Goal: Task Accomplishment & Management: Use online tool/utility

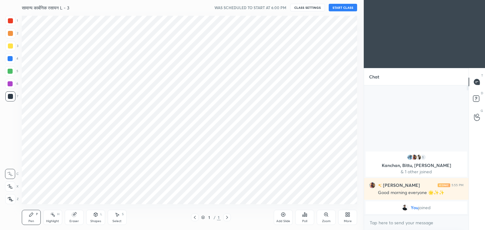
scroll to position [31372, 31223]
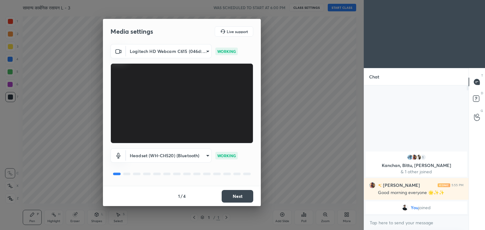
click at [243, 202] on button "Next" at bounding box center [238, 196] width 32 height 13
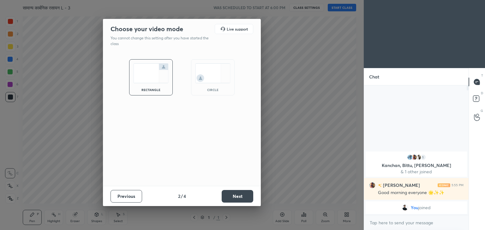
click at [243, 202] on button "Next" at bounding box center [238, 196] width 32 height 13
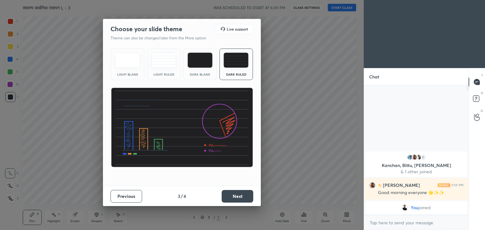
click at [243, 202] on button "Next" at bounding box center [238, 196] width 32 height 13
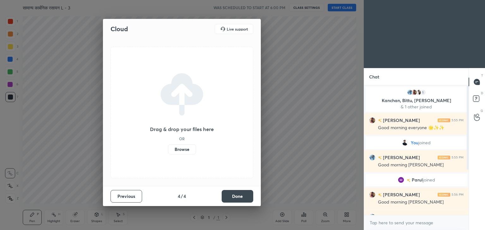
click at [179, 147] on label "Browse" at bounding box center [182, 150] width 28 height 10
click at [168, 147] on input "Browse" at bounding box center [168, 150] width 0 height 10
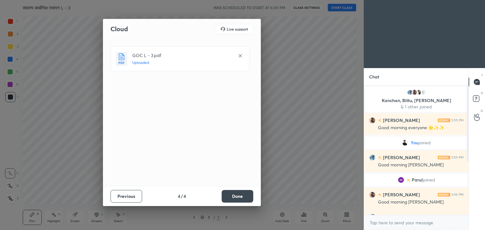
click at [235, 196] on button "Done" at bounding box center [238, 196] width 32 height 13
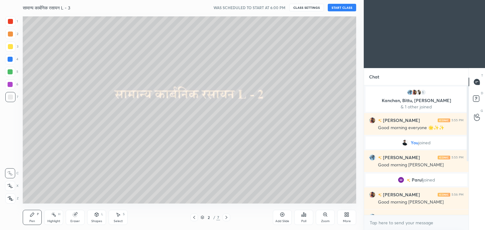
click at [311, 5] on button "CLASS SETTINGS" at bounding box center [306, 8] width 35 height 8
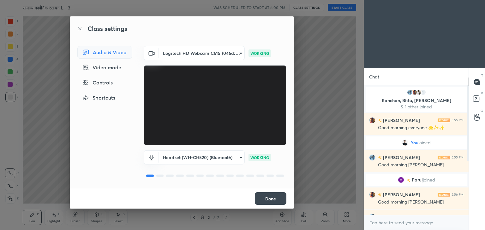
click at [276, 200] on button "Done" at bounding box center [271, 199] width 32 height 13
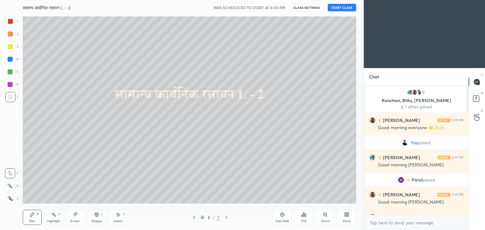
click at [338, 222] on div "More" at bounding box center [346, 217] width 19 height 15
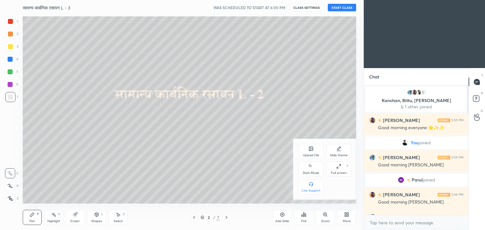
click at [316, 175] on div "Dark Mode" at bounding box center [311, 173] width 16 height 3
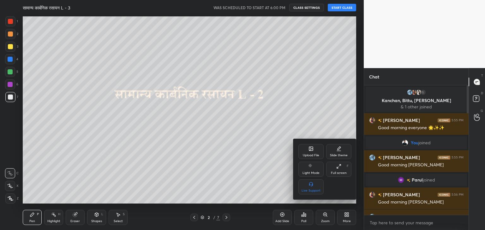
click at [230, 112] on div at bounding box center [242, 115] width 485 height 230
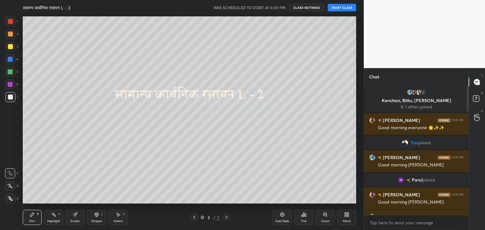
click at [14, 35] on div at bounding box center [10, 34] width 10 height 10
click at [348, 9] on button "START CLASS" at bounding box center [342, 8] width 28 height 8
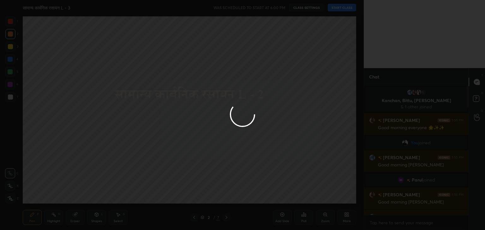
click at [348, 9] on div at bounding box center [242, 115] width 485 height 230
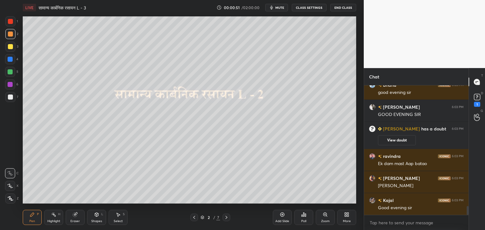
scroll to position [1790, 0]
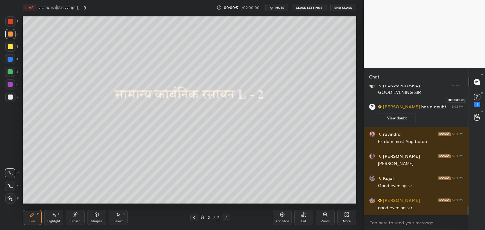
click at [476, 97] on rect at bounding box center [477, 97] width 6 height 6
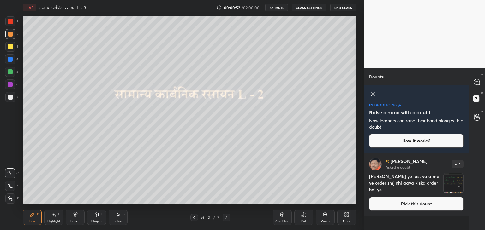
click at [447, 184] on img "grid" at bounding box center [453, 184] width 20 height 20
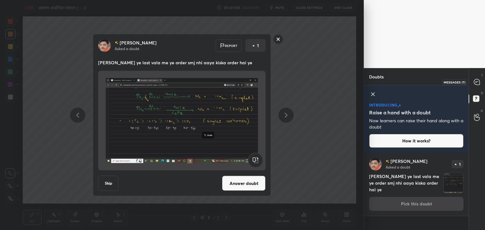
click at [478, 78] on div at bounding box center [477, 81] width 13 height 11
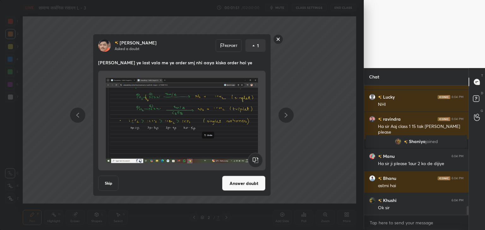
scroll to position [1807, 0]
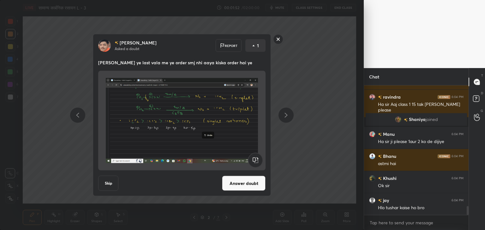
click at [276, 40] on rect at bounding box center [278, 39] width 10 height 10
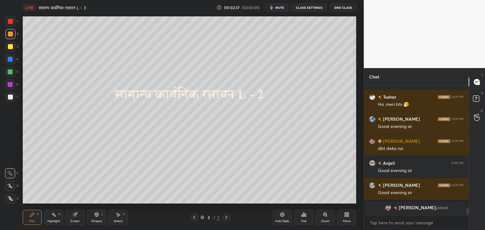
scroll to position [2141, 0]
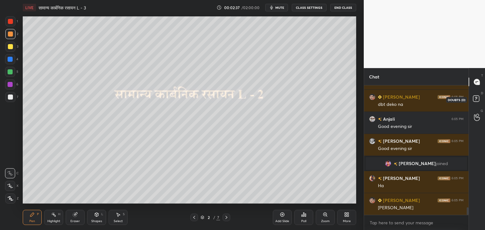
click at [478, 95] on icon at bounding box center [476, 99] width 11 height 11
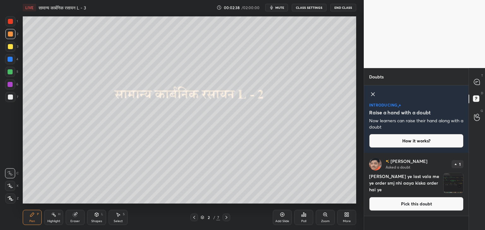
click at [452, 182] on img "grid" at bounding box center [453, 184] width 20 height 20
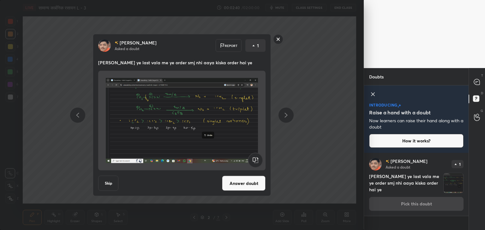
click at [235, 182] on button "Answer doubt" at bounding box center [244, 183] width 44 height 15
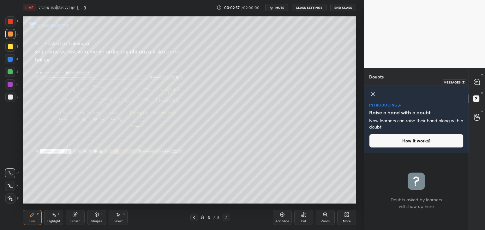
click at [477, 82] on icon at bounding box center [477, 82] width 6 height 6
type textarea "x"
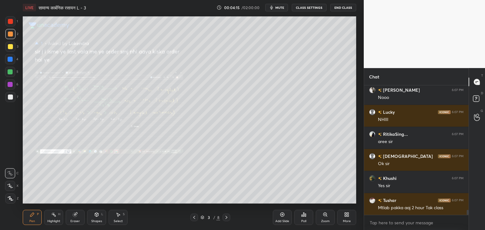
scroll to position [3200, 0]
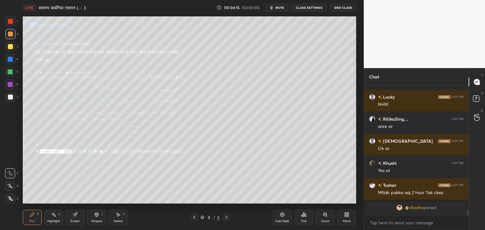
click at [11, 47] on div at bounding box center [10, 46] width 5 height 5
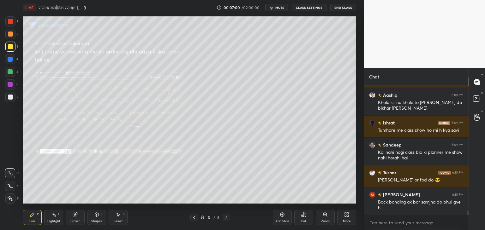
scroll to position [4118, 0]
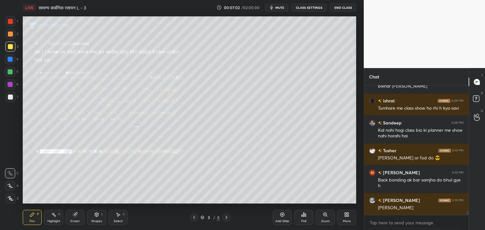
click at [229, 217] on div at bounding box center [227, 218] width 8 height 8
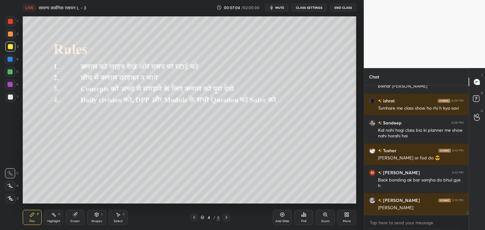
click at [229, 217] on div at bounding box center [227, 218] width 8 height 8
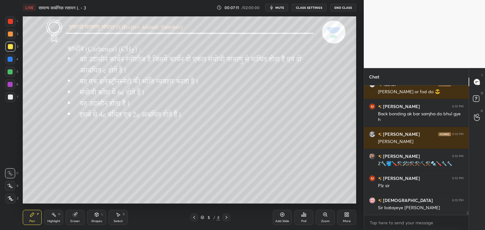
scroll to position [4207, 0]
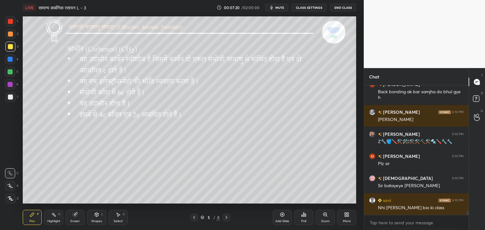
click at [228, 216] on icon at bounding box center [226, 217] width 5 height 5
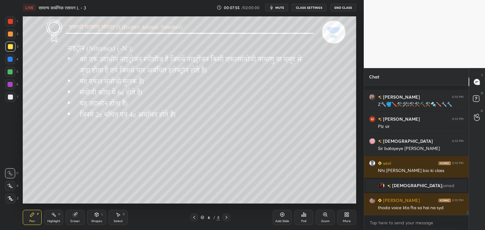
scroll to position [4058, 0]
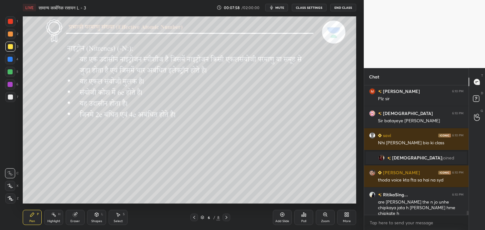
click at [303, 6] on button "CLASS SETTINGS" at bounding box center [309, 8] width 35 height 8
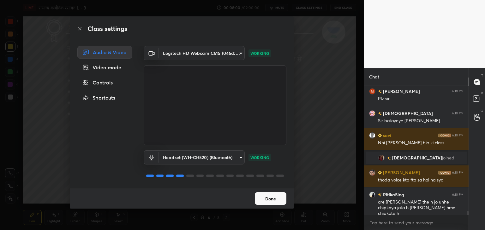
click at [213, 161] on body "1 2 3 4 5 6 7 C X Z C X Z E E Erase all H H LIVE सामान्य कार्बनिक रसायन L - 3 0…" at bounding box center [242, 115] width 485 height 230
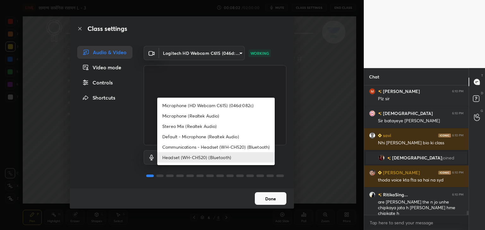
click at [213, 104] on li "Microphone (HD Webcam C615) (046d:082c)" at bounding box center [215, 105] width 117 height 10
type input "5c2261b0b1b53626af592136ab398bc88c7d5f9cea1ec0e66aa5589bdb5e2d2e"
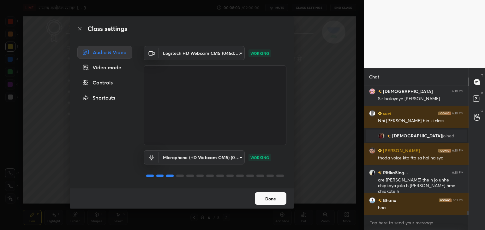
scroll to position [4102, 0]
click at [264, 199] on button "Done" at bounding box center [271, 199] width 32 height 13
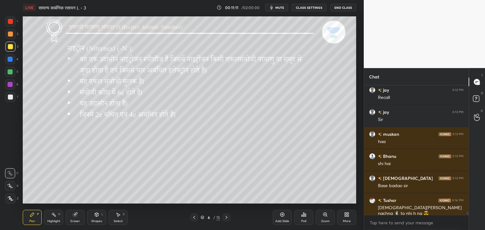
scroll to position [4588, 0]
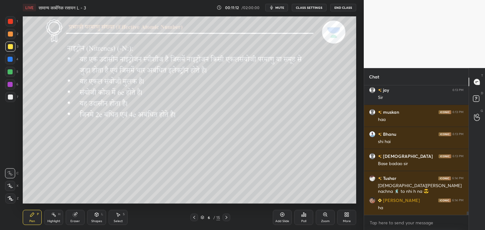
click at [283, 216] on icon at bounding box center [282, 214] width 5 height 5
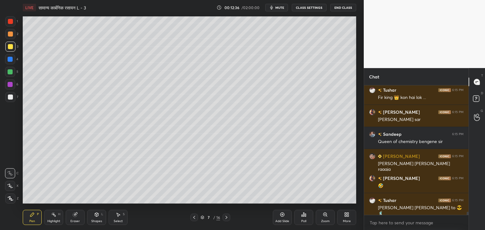
scroll to position [5295, 0]
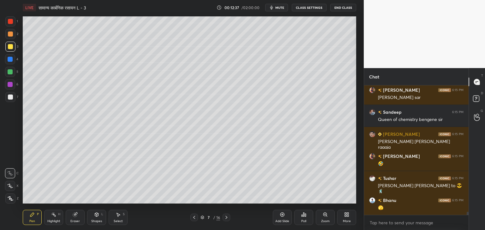
click at [11, 72] on div at bounding box center [10, 71] width 5 height 5
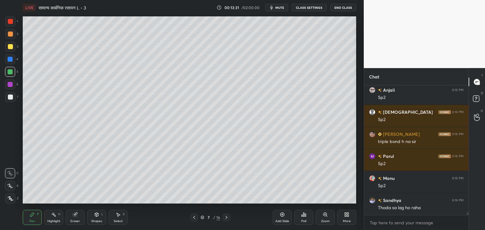
scroll to position [6113, 0]
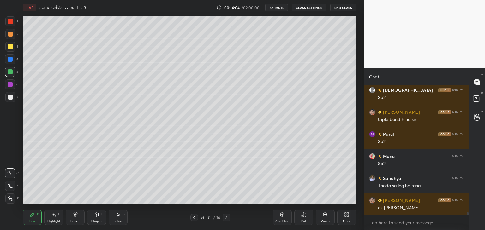
click at [11, 50] on div at bounding box center [10, 47] width 10 height 10
click at [78, 217] on div "Eraser" at bounding box center [75, 217] width 19 height 15
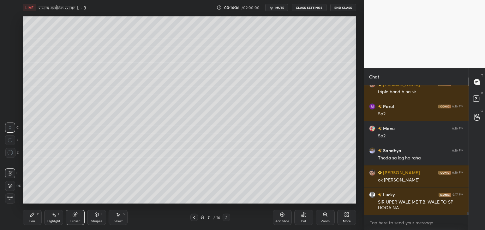
scroll to position [6156, 0]
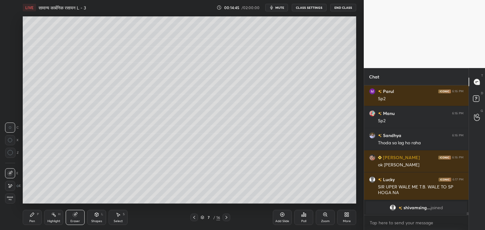
click at [27, 217] on div "Pen P" at bounding box center [32, 217] width 19 height 15
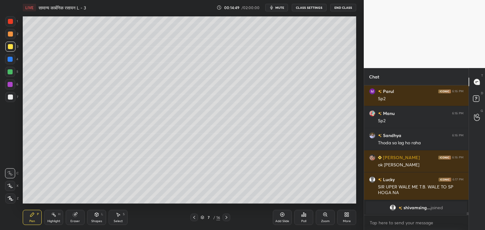
scroll to position [5638, 0]
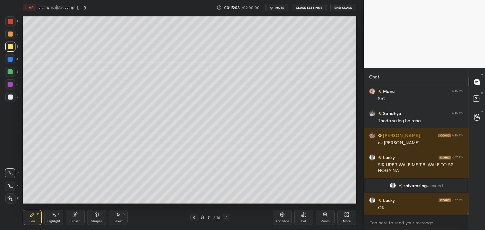
click at [9, 71] on div at bounding box center [10, 71] width 5 height 5
click at [78, 219] on div "Eraser" at bounding box center [75, 217] width 19 height 15
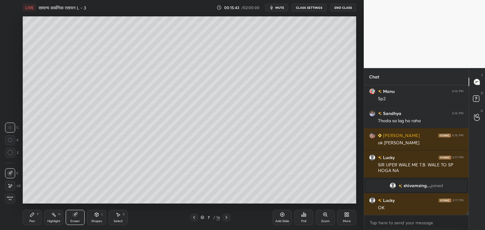
click at [42, 217] on div "Pen P Highlight H Eraser Shapes L Select S" at bounding box center [85, 217] width 125 height 15
click at [39, 219] on div "Pen P" at bounding box center [32, 217] width 19 height 15
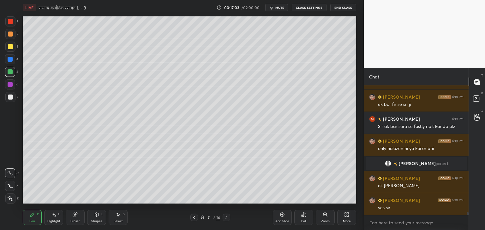
scroll to position [5761, 0]
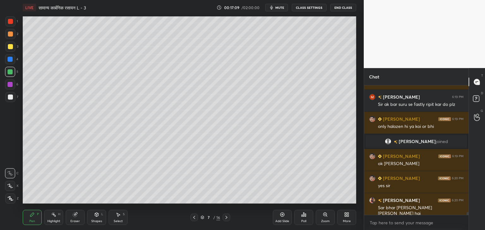
click at [95, 220] on div "Shapes" at bounding box center [96, 221] width 11 height 3
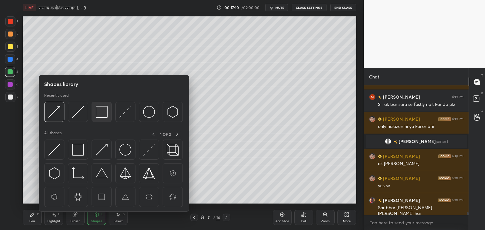
click at [100, 112] on img at bounding box center [102, 112] width 12 height 12
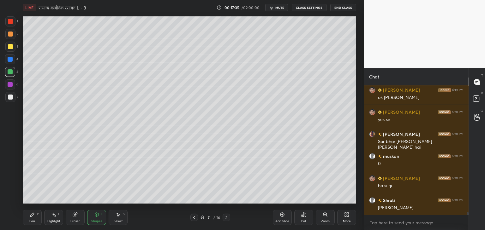
scroll to position [5849, 0]
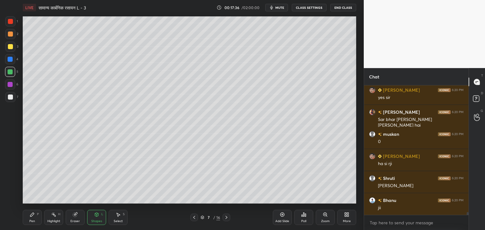
click at [285, 219] on div "Add Slide" at bounding box center [282, 217] width 19 height 15
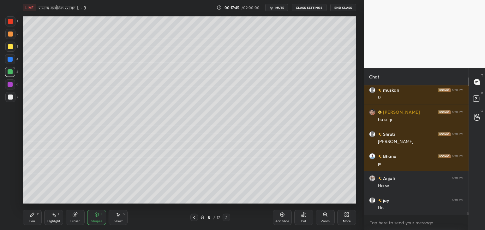
scroll to position [5915, 0]
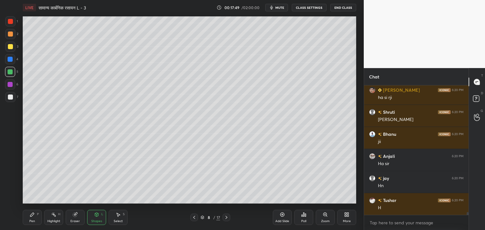
click at [30, 217] on icon at bounding box center [32, 214] width 5 height 5
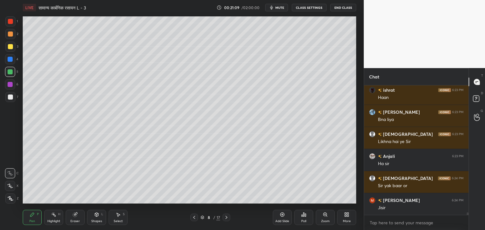
scroll to position [6423, 0]
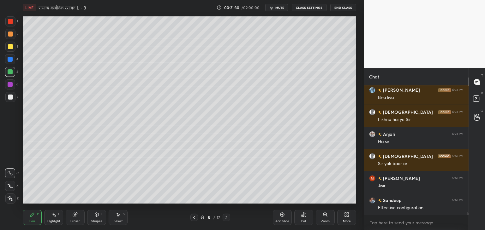
click at [283, 220] on div "Add Slide" at bounding box center [282, 221] width 14 height 3
click at [95, 212] on div "Shapes L" at bounding box center [96, 217] width 19 height 15
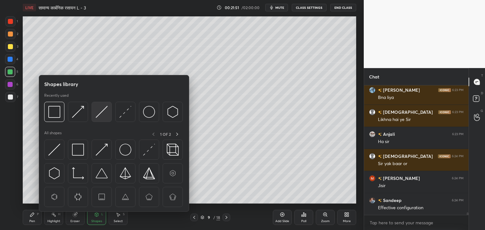
click at [100, 106] on img at bounding box center [102, 112] width 12 height 12
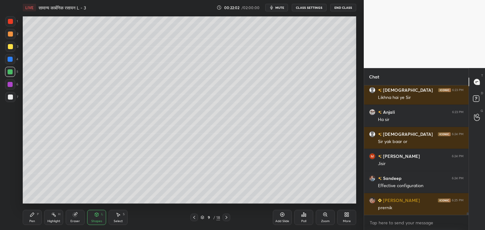
scroll to position [6468, 0]
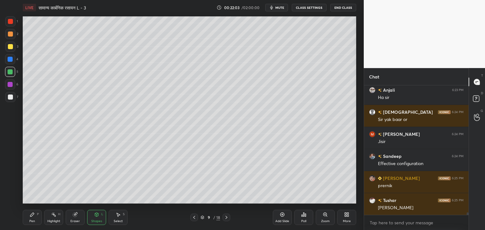
click at [100, 219] on div "Shapes L" at bounding box center [96, 217] width 19 height 15
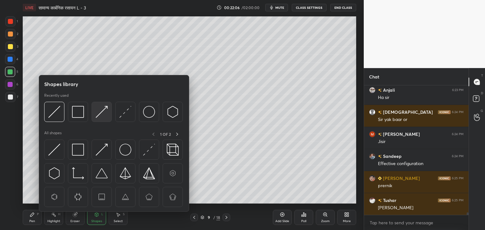
scroll to position [6490, 0]
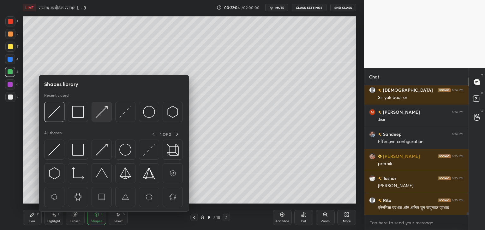
click at [101, 112] on img at bounding box center [102, 112] width 12 height 12
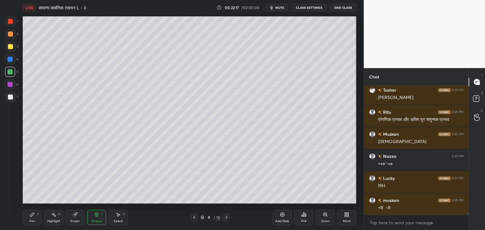
scroll to position [6600, 0]
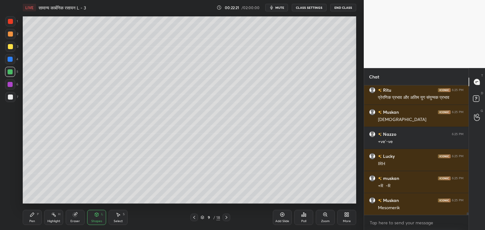
click at [32, 216] on icon at bounding box center [32, 215] width 4 height 4
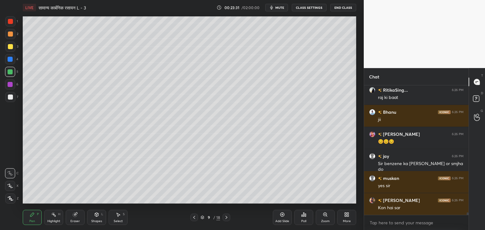
scroll to position [6959, 0]
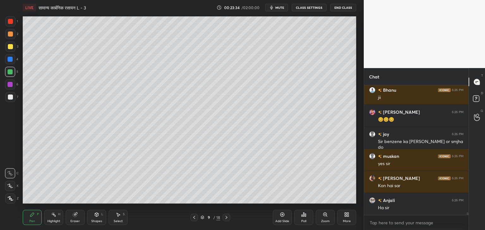
click at [11, 48] on div at bounding box center [10, 46] width 5 height 5
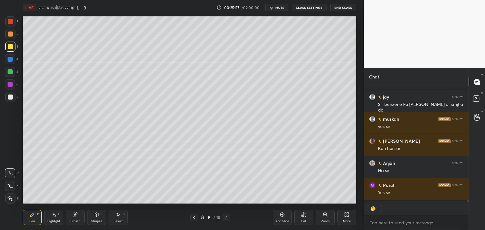
scroll to position [115, 103]
click at [10, 71] on div at bounding box center [10, 71] width 5 height 5
click at [9, 98] on div at bounding box center [10, 97] width 5 height 5
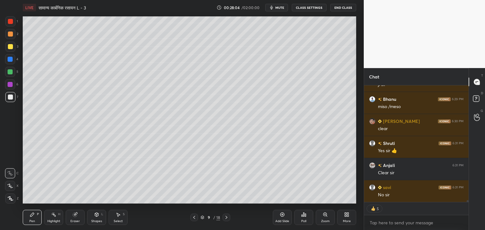
scroll to position [6793, 0]
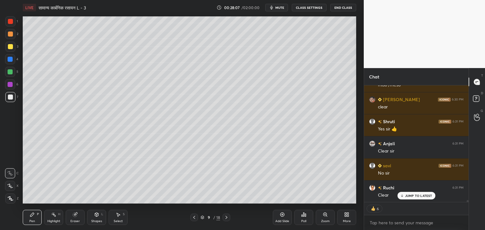
click at [10, 74] on div at bounding box center [10, 71] width 5 height 5
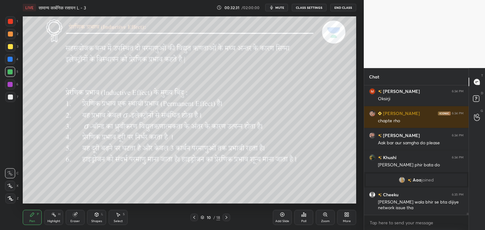
scroll to position [7058, 0]
click at [11, 49] on div at bounding box center [10, 47] width 10 height 10
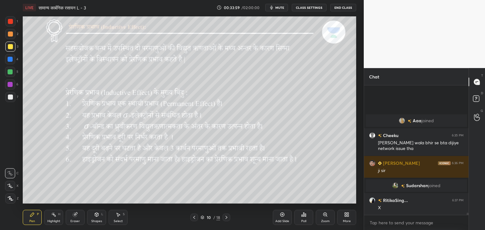
scroll to position [7105, 0]
click at [13, 97] on div at bounding box center [10, 97] width 10 height 10
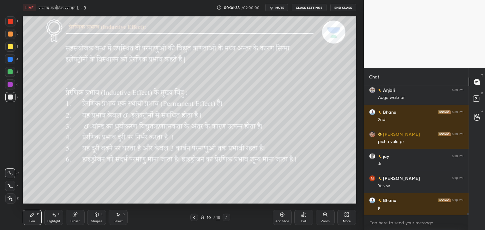
scroll to position [7663, 0]
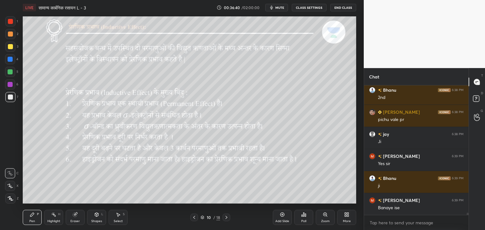
click at [10, 48] on div at bounding box center [10, 46] width 5 height 5
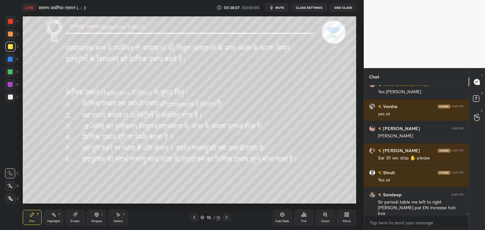
scroll to position [8067, 0]
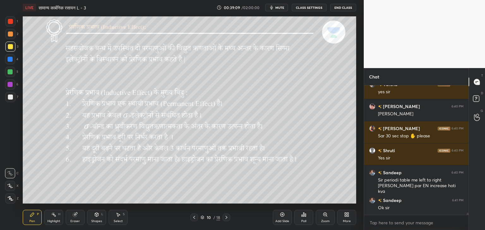
click at [100, 216] on div "Shapes L" at bounding box center [96, 217] width 19 height 15
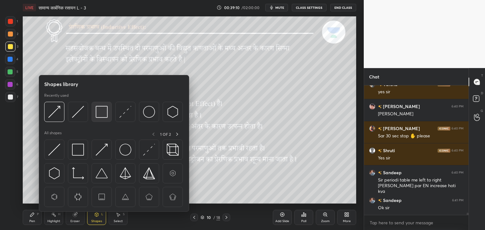
click at [98, 113] on img at bounding box center [102, 112] width 12 height 12
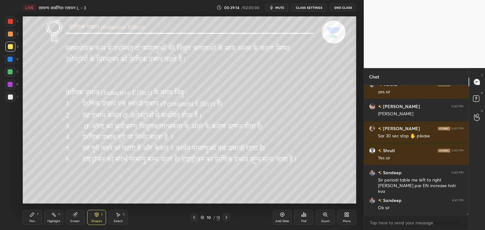
click at [10, 98] on div at bounding box center [10, 97] width 5 height 5
click at [93, 214] on div "Shapes L" at bounding box center [96, 217] width 19 height 15
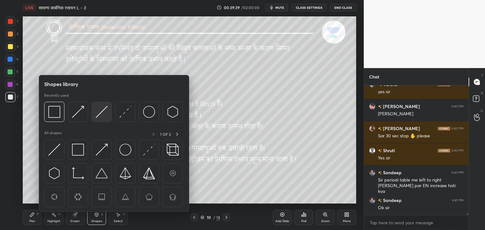
click at [99, 115] on img at bounding box center [102, 112] width 12 height 12
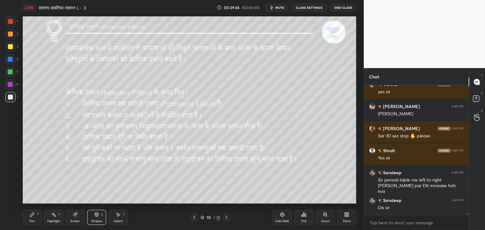
click at [7, 48] on div at bounding box center [10, 47] width 10 height 10
click at [51, 219] on div "Highlight H" at bounding box center [53, 217] width 19 height 15
click at [10, 199] on icon at bounding box center [10, 198] width 5 height 5
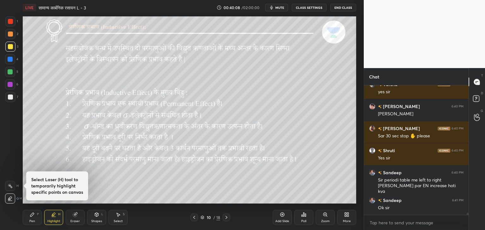
click at [10, 69] on div at bounding box center [10, 72] width 10 height 10
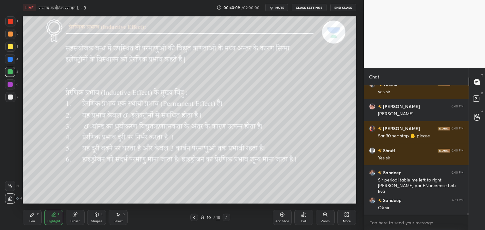
click at [10, 45] on div at bounding box center [10, 46] width 5 height 5
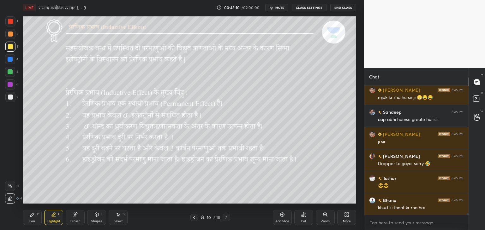
scroll to position [8719, 0]
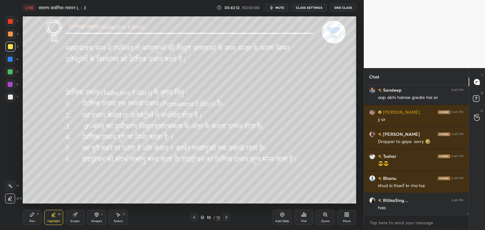
click at [228, 219] on icon at bounding box center [226, 217] width 5 height 5
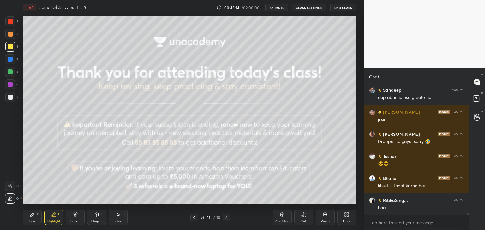
click at [225, 217] on icon at bounding box center [226, 217] width 5 height 5
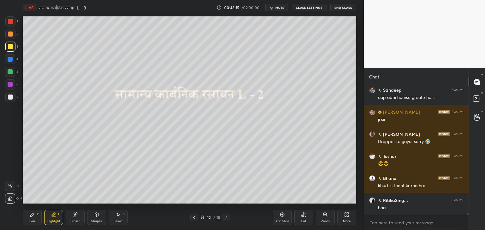
click at [195, 219] on icon at bounding box center [194, 217] width 5 height 5
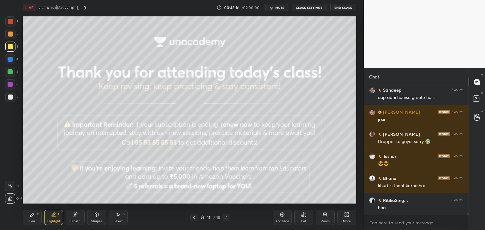
click at [195, 219] on icon at bounding box center [194, 217] width 5 height 5
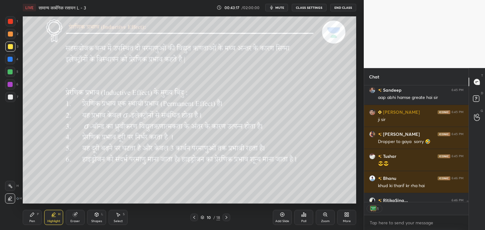
scroll to position [8739, 0]
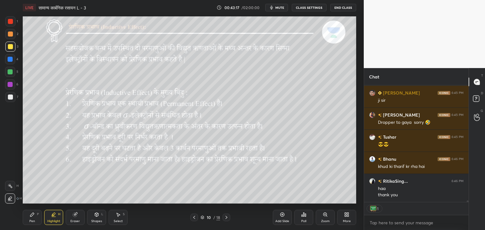
click at [276, 218] on div "Add Slide" at bounding box center [282, 217] width 19 height 15
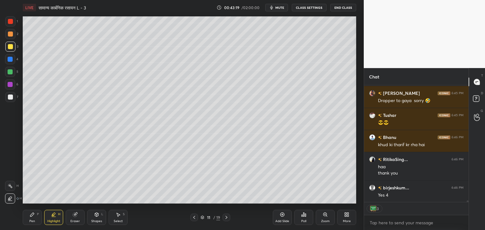
scroll to position [8804, 0]
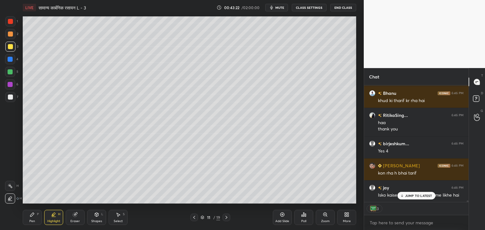
click at [37, 221] on div "Pen P" at bounding box center [32, 217] width 19 height 15
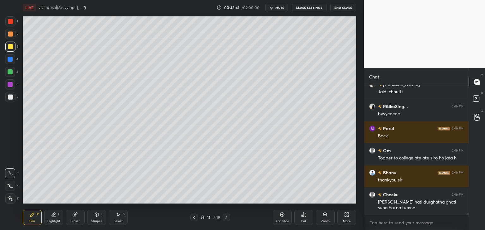
scroll to position [9018, 0]
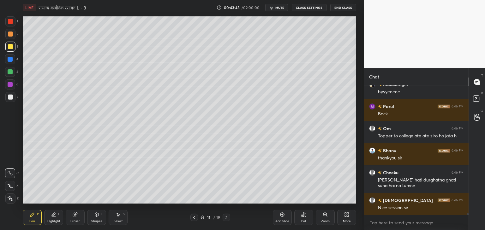
click at [100, 220] on div "Shapes" at bounding box center [96, 221] width 11 height 3
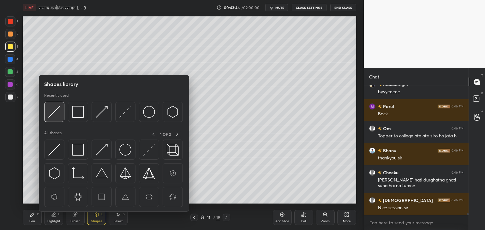
click at [57, 114] on img at bounding box center [54, 112] width 12 height 12
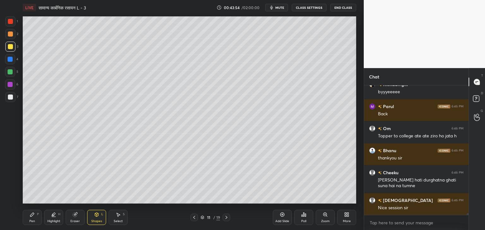
click at [100, 222] on div "Shapes" at bounding box center [96, 221] width 11 height 3
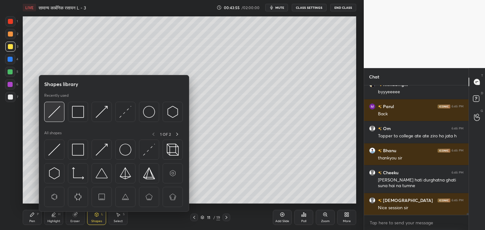
click at [57, 113] on img at bounding box center [54, 112] width 12 height 12
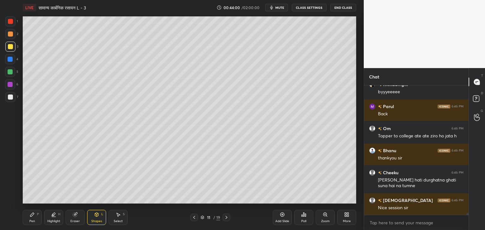
click at [97, 213] on icon at bounding box center [96, 215] width 3 height 4
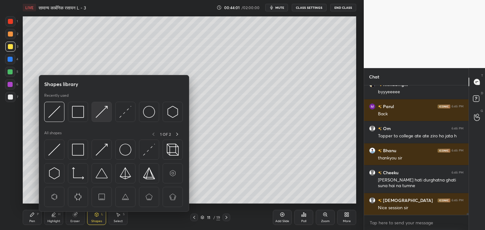
click at [99, 108] on img at bounding box center [102, 112] width 12 height 12
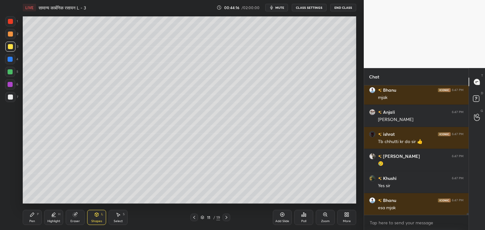
scroll to position [9173, 0]
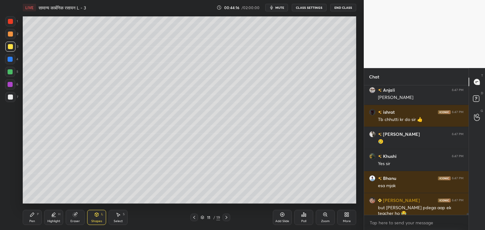
click at [37, 220] on div "Pen P" at bounding box center [32, 217] width 19 height 15
click at [11, 98] on div at bounding box center [10, 97] width 5 height 5
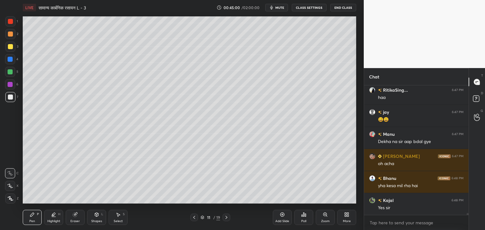
scroll to position [9034, 0]
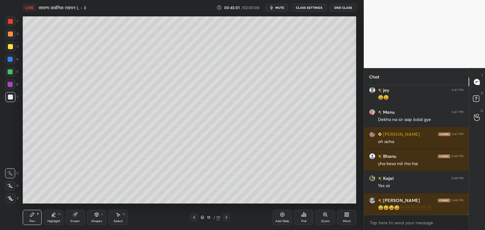
click at [9, 48] on div at bounding box center [10, 46] width 5 height 5
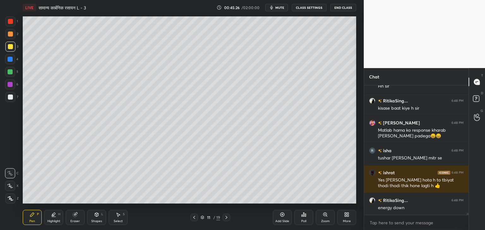
scroll to position [9222, 0]
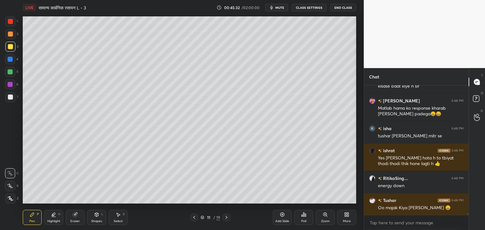
click at [194, 217] on icon at bounding box center [194, 217] width 5 height 5
click at [194, 218] on icon at bounding box center [194, 217] width 5 height 5
click at [225, 218] on icon at bounding box center [226, 217] width 5 height 5
click at [227, 217] on icon at bounding box center [226, 217] width 5 height 5
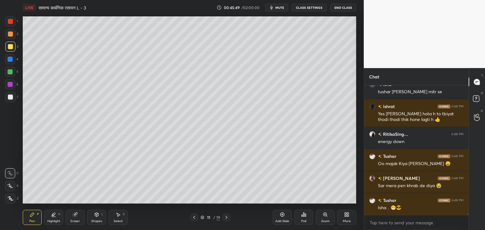
scroll to position [9294, 0]
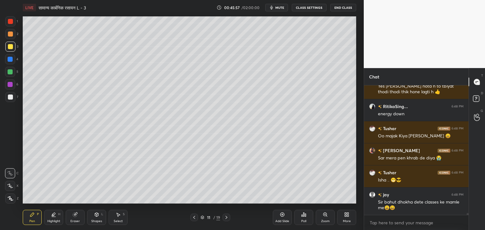
click at [11, 96] on div at bounding box center [10, 97] width 5 height 5
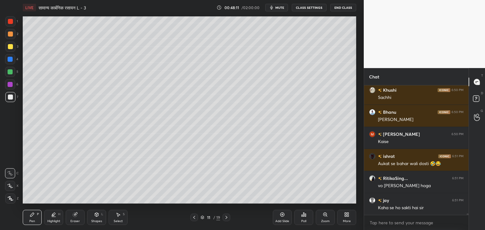
scroll to position [9647, 0]
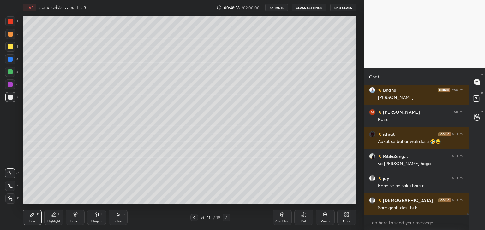
click at [10, 71] on div at bounding box center [10, 71] width 5 height 5
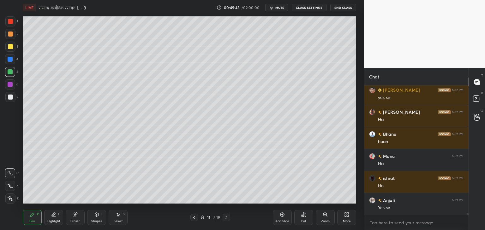
scroll to position [9620, 0]
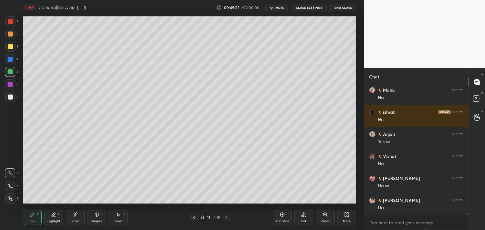
click at [12, 48] on div at bounding box center [10, 46] width 5 height 5
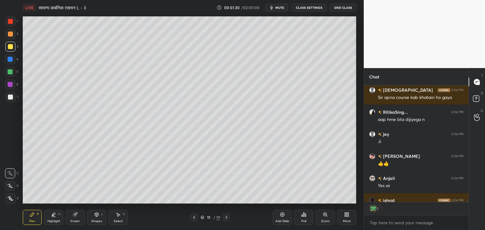
scroll to position [10208, 0]
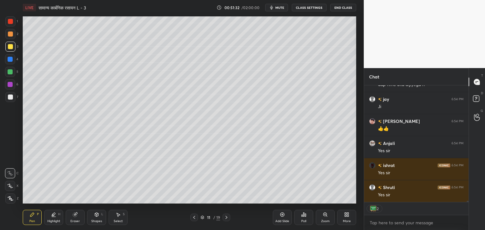
click at [282, 218] on div "Add Slide" at bounding box center [282, 217] width 19 height 15
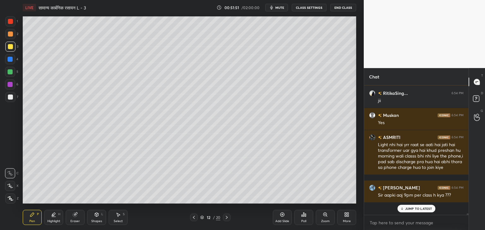
scroll to position [128, 103]
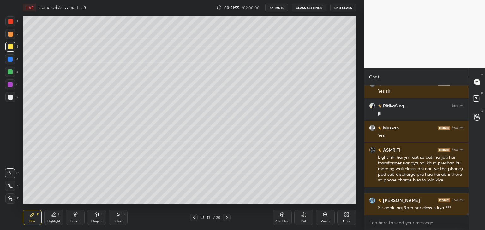
click at [101, 220] on div "Shapes" at bounding box center [96, 221] width 11 height 3
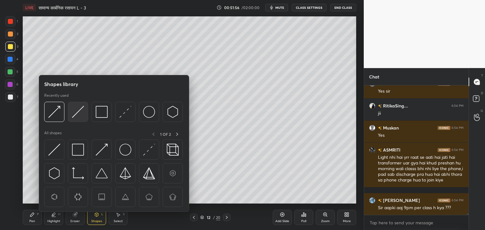
scroll to position [10340, 0]
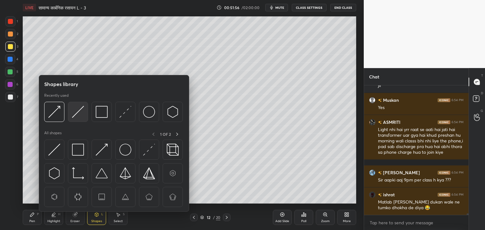
click at [78, 115] on img at bounding box center [78, 112] width 12 height 12
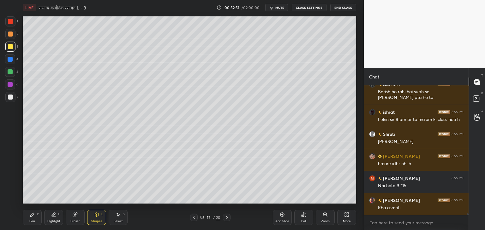
scroll to position [10699, 0]
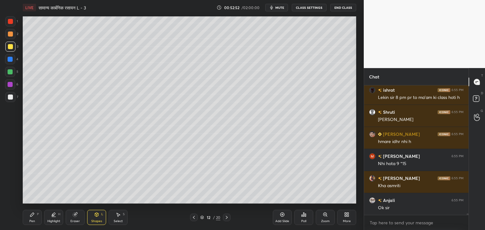
click at [31, 217] on icon at bounding box center [32, 214] width 5 height 5
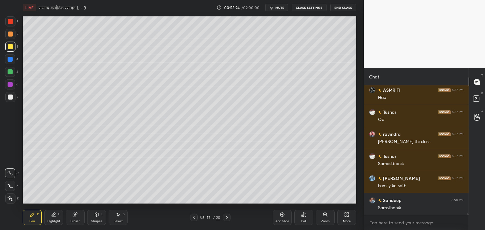
scroll to position [11218, 0]
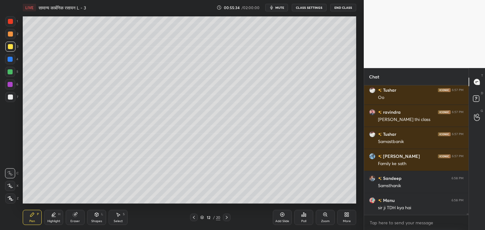
click at [77, 217] on icon at bounding box center [75, 214] width 5 height 5
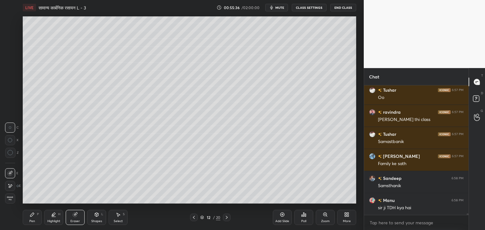
click at [30, 220] on div "Pen" at bounding box center [32, 221] width 6 height 3
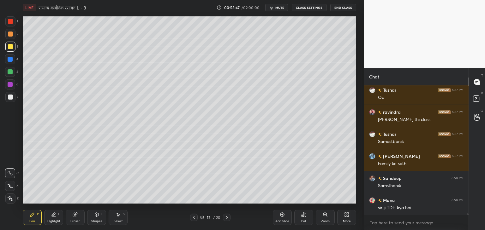
click at [10, 71] on div at bounding box center [10, 71] width 5 height 5
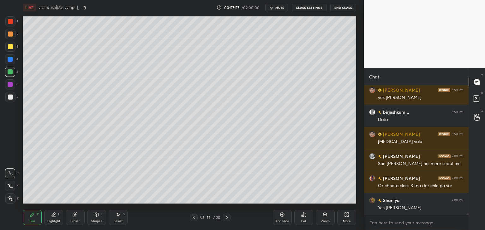
scroll to position [11534, 0]
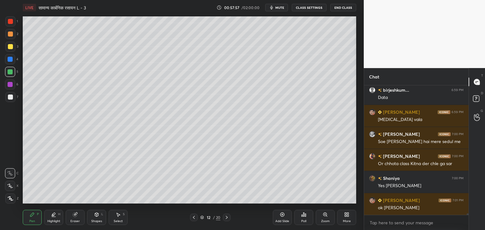
click at [284, 217] on icon at bounding box center [282, 214] width 5 height 5
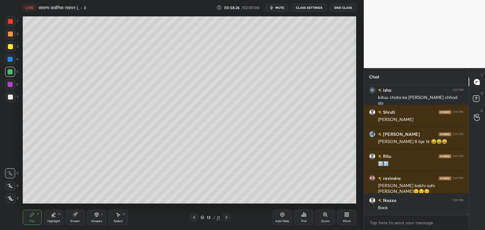
scroll to position [11799, 0]
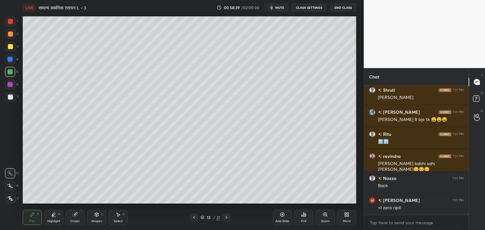
click at [11, 48] on div at bounding box center [10, 46] width 5 height 5
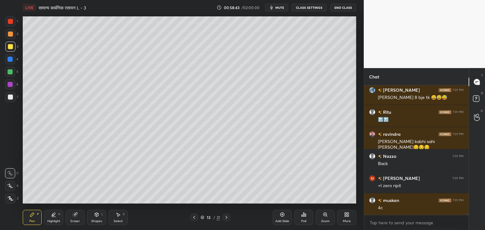
click at [7, 98] on div at bounding box center [10, 97] width 10 height 10
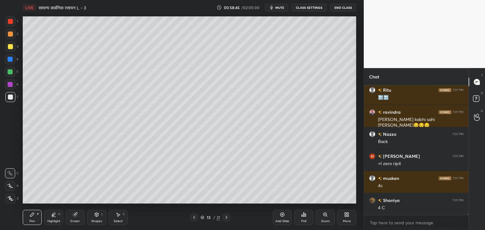
click at [10, 72] on div at bounding box center [10, 71] width 5 height 5
click at [10, 99] on div at bounding box center [10, 97] width 5 height 5
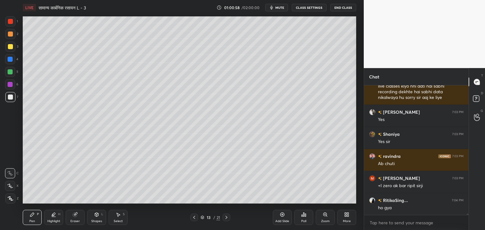
scroll to position [12324, 0]
click at [192, 219] on icon at bounding box center [194, 217] width 5 height 5
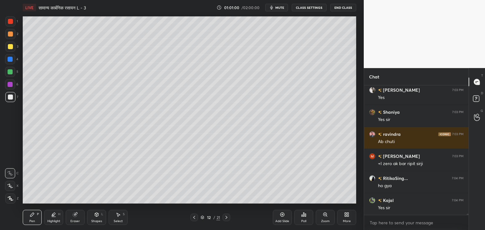
scroll to position [12346, 0]
click at [195, 221] on div at bounding box center [194, 218] width 8 height 8
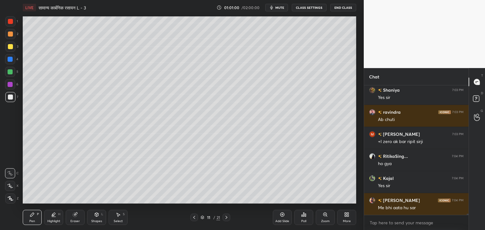
click at [195, 219] on icon at bounding box center [194, 217] width 5 height 5
click at [195, 220] on icon at bounding box center [194, 217] width 5 height 5
click at [225, 218] on icon at bounding box center [226, 217] width 5 height 5
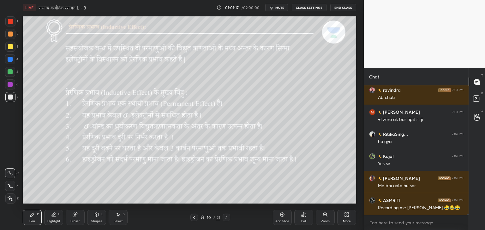
scroll to position [12391, 0]
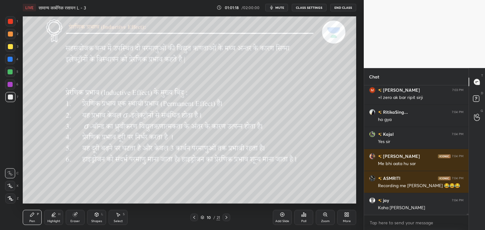
click at [228, 219] on icon at bounding box center [226, 217] width 5 height 5
click at [229, 218] on icon at bounding box center [226, 217] width 5 height 5
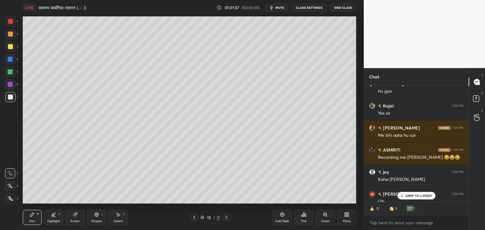
scroll to position [12482, 0]
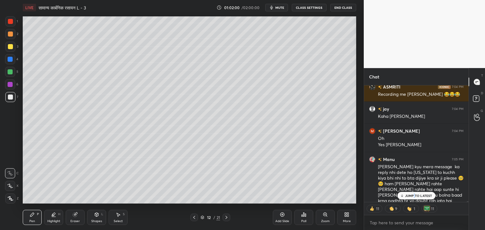
click at [414, 196] on p "JUMP TO LATEST" at bounding box center [418, 196] width 27 height 4
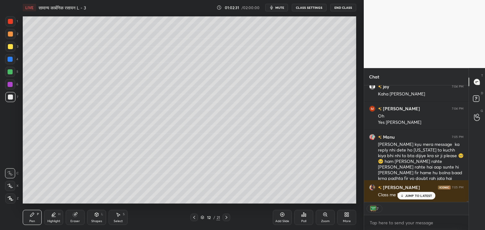
scroll to position [12526, 0]
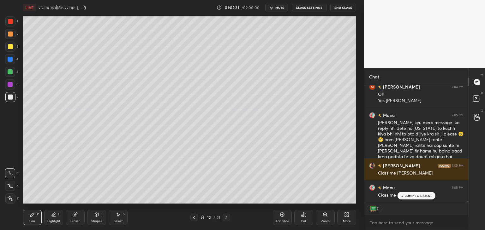
click at [226, 218] on icon at bounding box center [226, 217] width 5 height 5
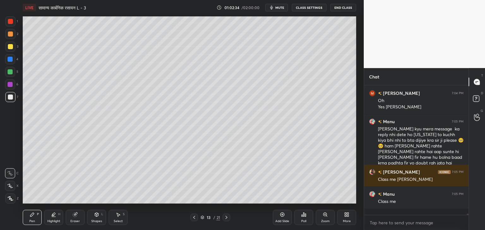
scroll to position [128, 103]
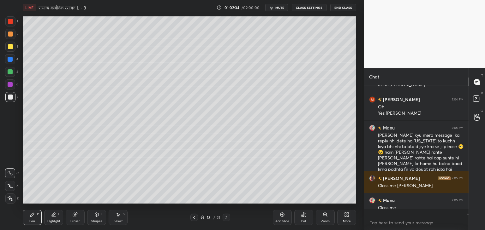
click at [226, 217] on icon at bounding box center [226, 217] width 5 height 5
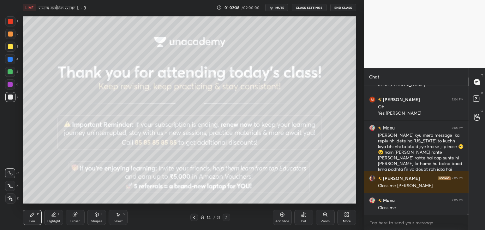
scroll to position [12520, 0]
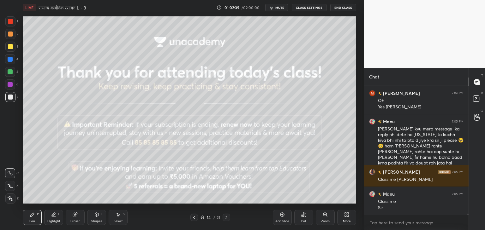
click at [195, 217] on icon at bounding box center [194, 217] width 5 height 5
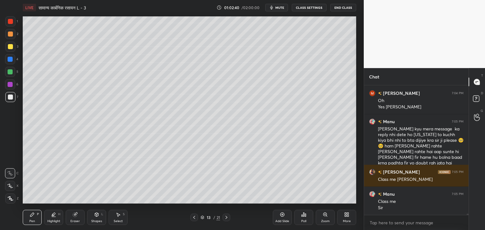
click at [282, 218] on div "Add Slide" at bounding box center [282, 217] width 19 height 15
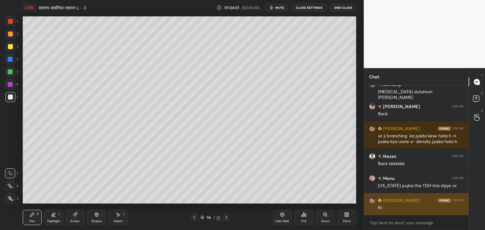
scroll to position [13100, 0]
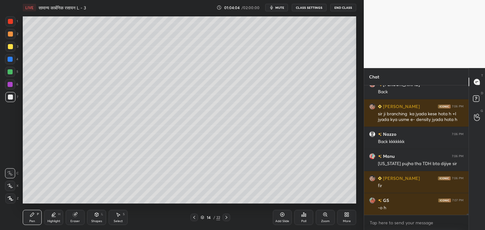
click at [225, 219] on icon at bounding box center [226, 217] width 5 height 5
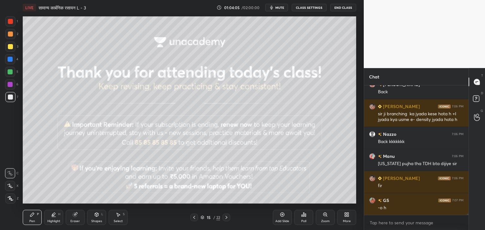
click at [195, 219] on icon at bounding box center [194, 217] width 5 height 5
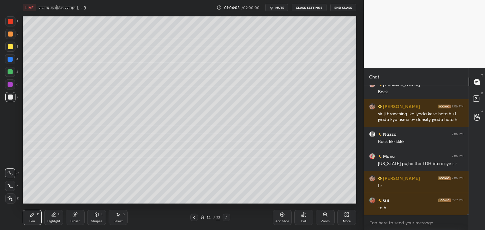
click at [195, 219] on icon at bounding box center [194, 217] width 5 height 5
click at [226, 217] on icon at bounding box center [226, 217] width 2 height 3
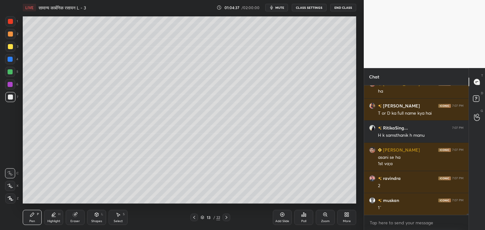
scroll to position [13261, 0]
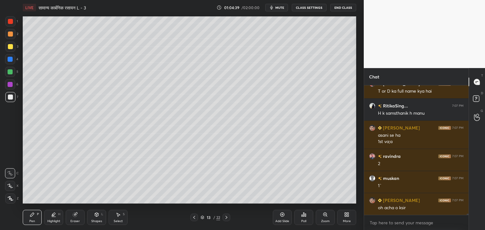
click at [227, 217] on icon at bounding box center [226, 217] width 5 height 5
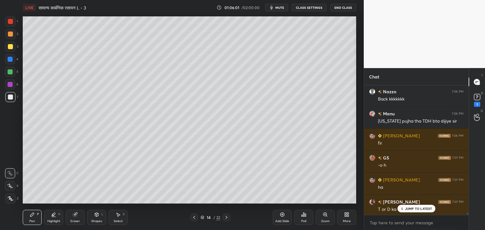
scroll to position [11930, 0]
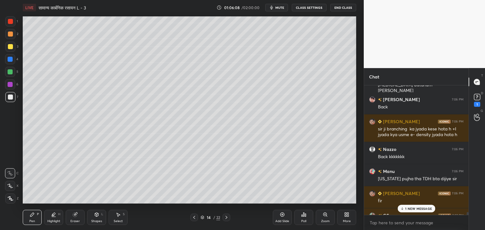
click at [417, 209] on p "1 NEW MESSAGE" at bounding box center [418, 209] width 27 height 4
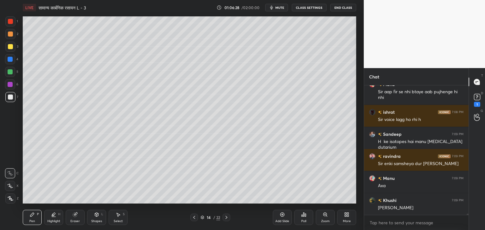
scroll to position [12343, 0]
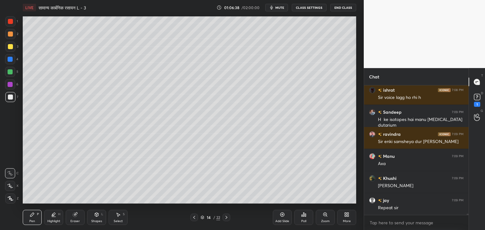
click at [11, 48] on div at bounding box center [10, 46] width 5 height 5
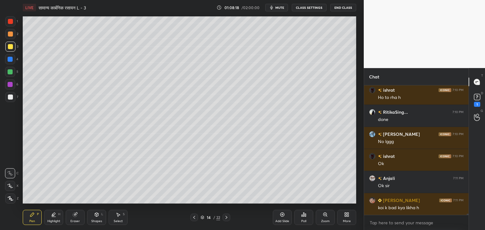
scroll to position [12570, 0]
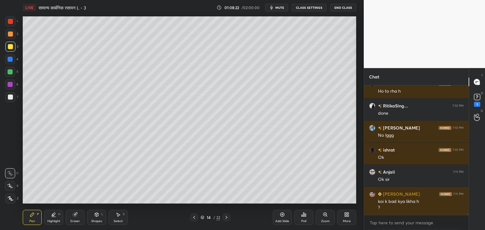
click at [74, 218] on div "Eraser" at bounding box center [75, 217] width 19 height 15
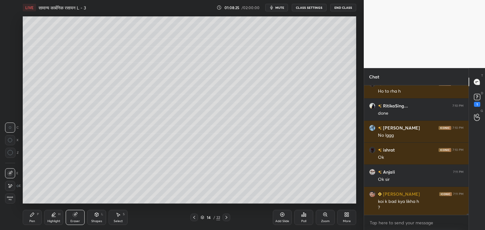
click at [37, 220] on div "Pen P" at bounding box center [32, 217] width 19 height 15
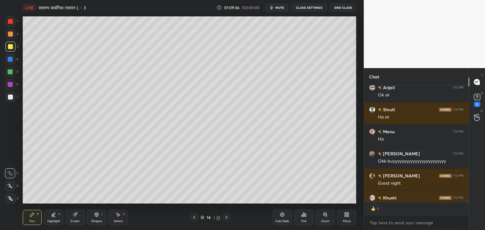
scroll to position [115, 103]
click at [280, 218] on div "Add Slide" at bounding box center [282, 217] width 19 height 15
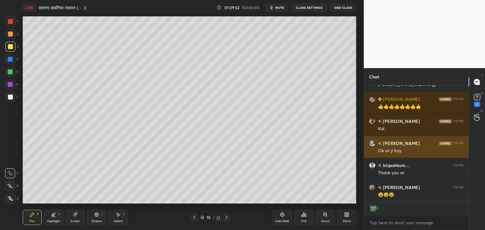
scroll to position [0, 0]
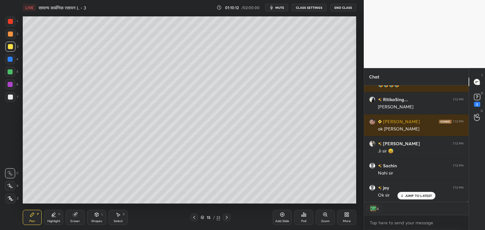
click at [75, 217] on icon at bounding box center [75, 215] width 4 height 4
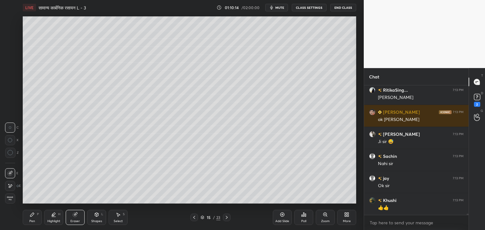
click at [35, 219] on div "Pen P" at bounding box center [32, 217] width 19 height 15
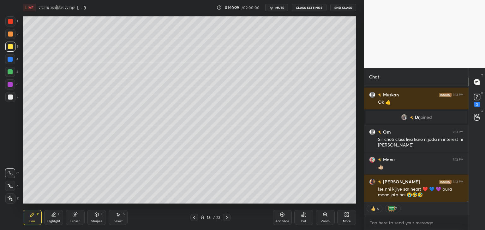
click at [75, 217] on div "Eraser" at bounding box center [75, 217] width 19 height 15
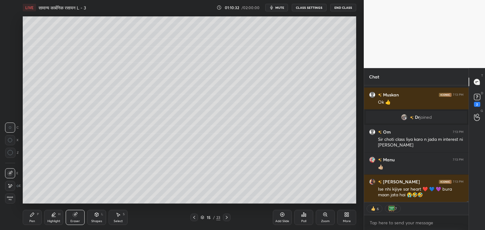
click at [35, 216] on div "Pen P" at bounding box center [32, 217] width 19 height 15
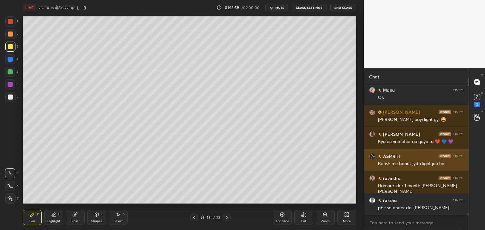
scroll to position [13988, 0]
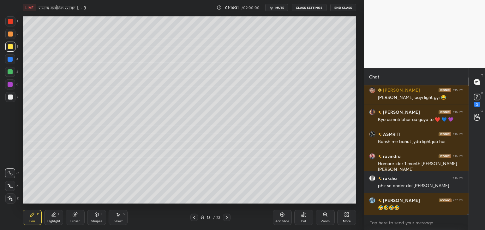
click at [73, 218] on div "Eraser" at bounding box center [75, 217] width 19 height 15
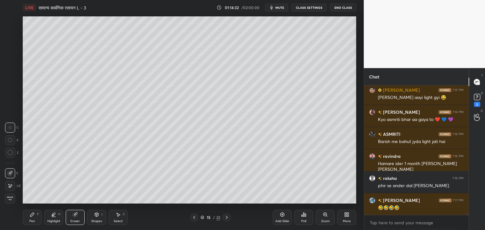
scroll to position [14016, 0]
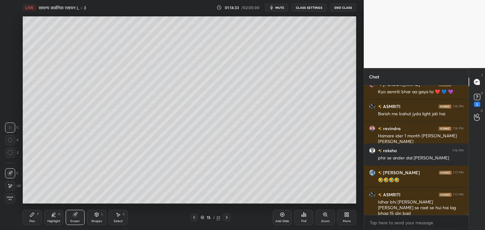
click at [34, 220] on div "Pen" at bounding box center [32, 221] width 6 height 3
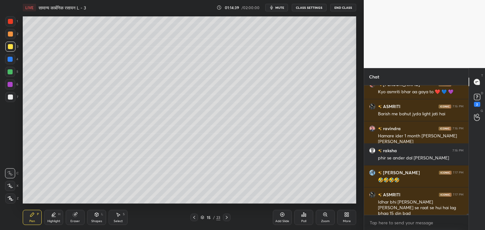
click at [10, 72] on div at bounding box center [10, 71] width 5 height 5
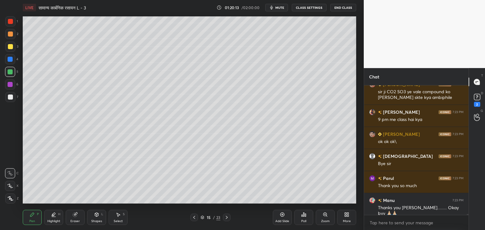
scroll to position [15916, 0]
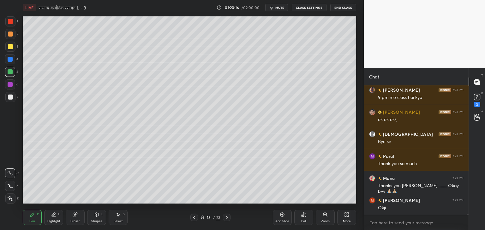
click at [349, 9] on button "End Class" at bounding box center [343, 8] width 26 height 8
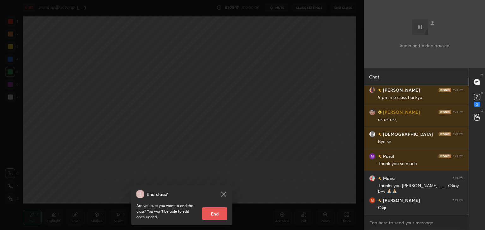
scroll to position [15938, 0]
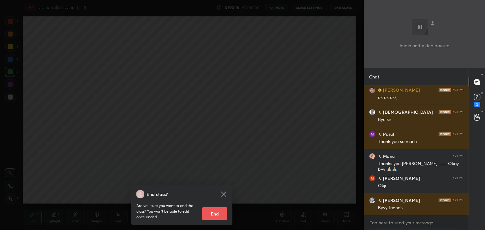
click at [221, 212] on button "End" at bounding box center [214, 214] width 25 height 13
type textarea "x"
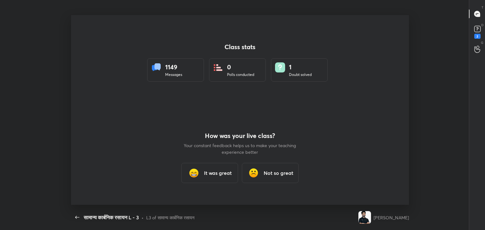
scroll to position [2, 0]
click at [224, 173] on h3 "It was great" at bounding box center [218, 173] width 28 height 8
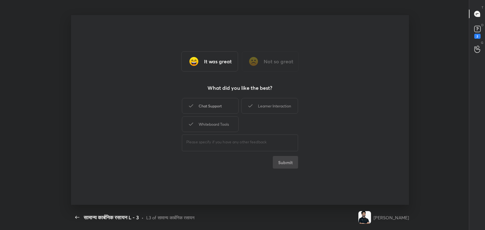
click at [215, 110] on div "Chat Support" at bounding box center [210, 106] width 57 height 16
click at [218, 121] on div "Whiteboard Tools" at bounding box center [210, 124] width 57 height 16
click at [279, 108] on div "Learner Interaction" at bounding box center [269, 106] width 57 height 16
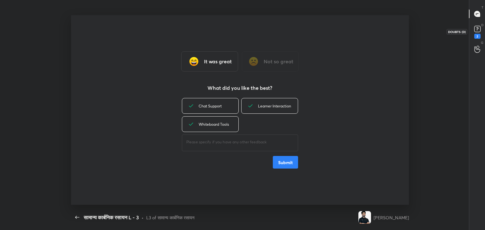
click at [478, 31] on rect at bounding box center [477, 29] width 6 height 6
click at [293, 167] on button "Submit" at bounding box center [285, 162] width 25 height 13
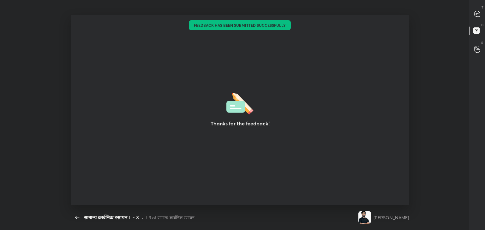
click at [267, 105] on div "Thanks for the feedback!" at bounding box center [240, 110] width 338 height 190
